Goal: Task Accomplishment & Management: Use online tool/utility

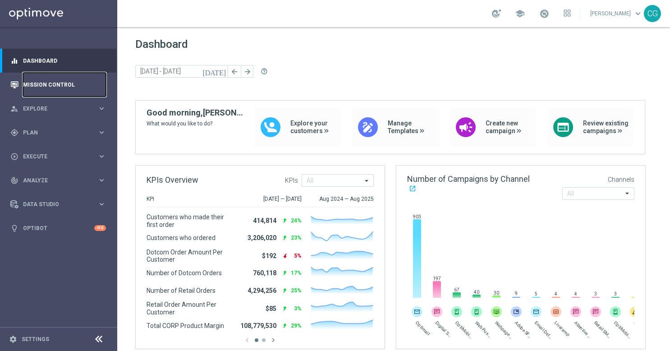
click at [41, 84] on link "Mission Control" at bounding box center [64, 85] width 83 height 24
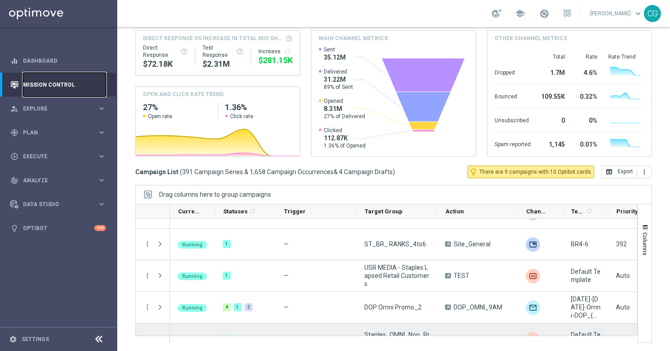
scroll to position [144, 0]
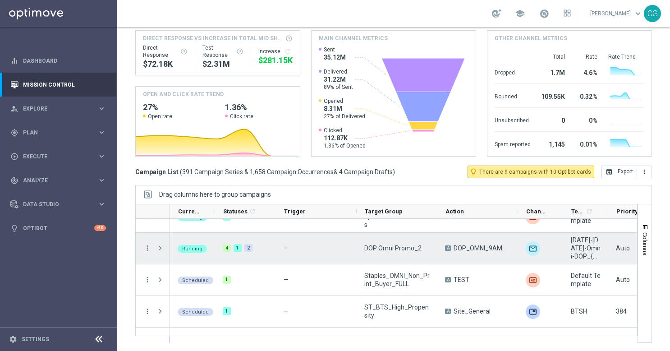
click at [163, 249] on span "Press SPACE to select this row." at bounding box center [160, 247] width 8 height 7
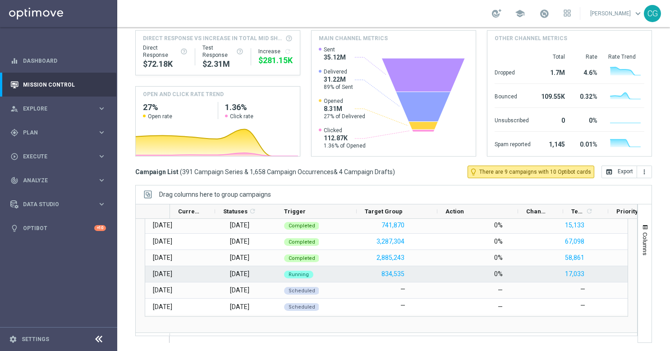
scroll to position [224, 0]
